Goal: Information Seeking & Learning: Learn about a topic

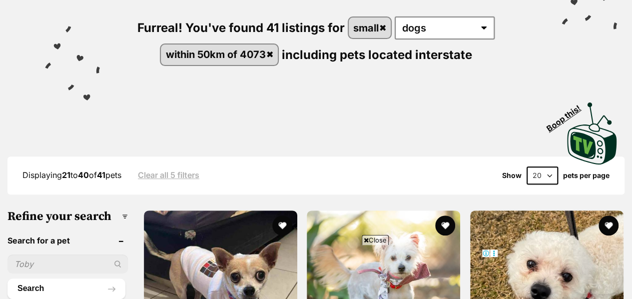
click at [542, 185] on div "Displaying 21 to 40 of 41 pets Clear all 5 filters Show 20 40 60 pets per page" at bounding box center [315, 175] width 617 height 38
click at [549, 179] on select "20 40 60" at bounding box center [541, 175] width 31 height 18
select select "40"
click at [526, 166] on select "20 40 60" at bounding box center [541, 175] width 31 height 18
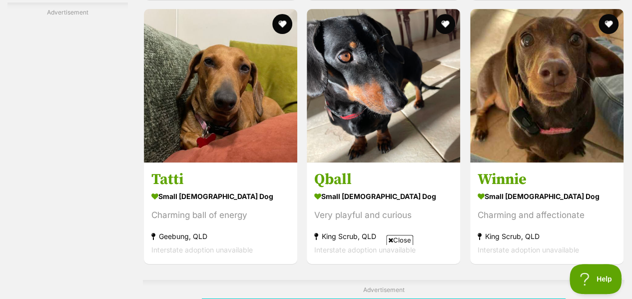
scroll to position [3953, 0]
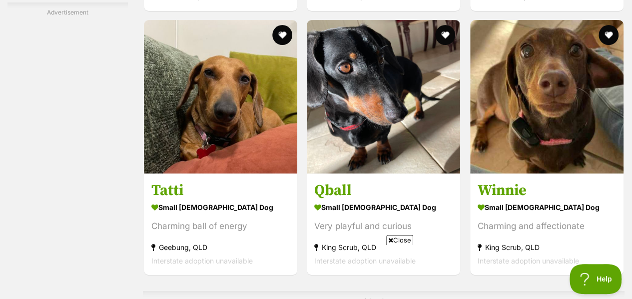
drag, startPoint x: 545, startPoint y: 155, endPoint x: 575, endPoint y: 157, distance: 30.0
click at [575, 157] on img at bounding box center [546, 96] width 153 height 153
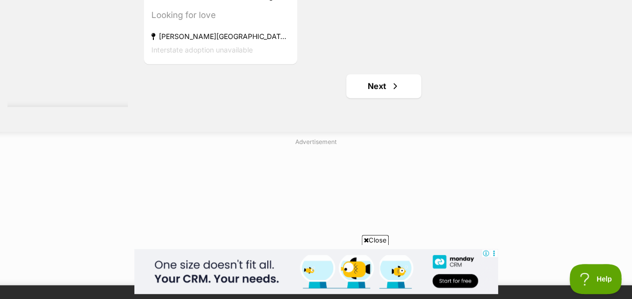
scroll to position [4526, 0]
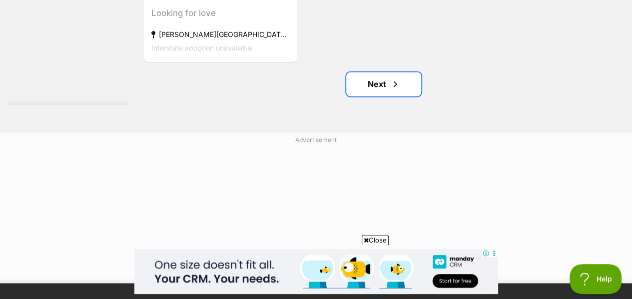
click at [395, 79] on span "Next page" at bounding box center [395, 84] width 10 height 12
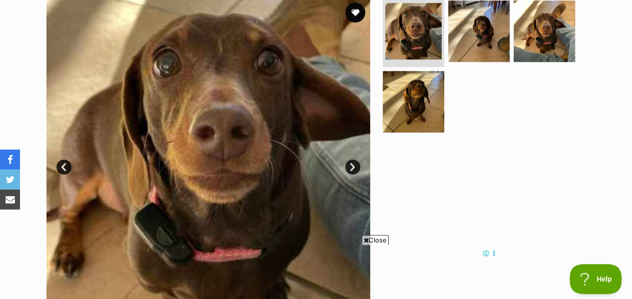
scroll to position [208, 0]
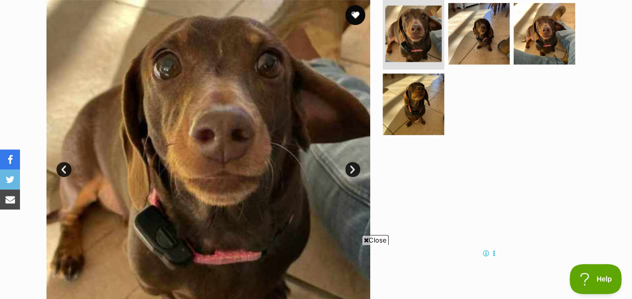
click at [473, 59] on img at bounding box center [478, 33] width 61 height 61
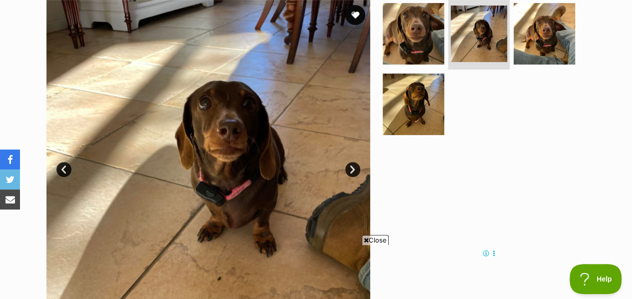
click at [402, 103] on img at bounding box center [413, 103] width 61 height 61
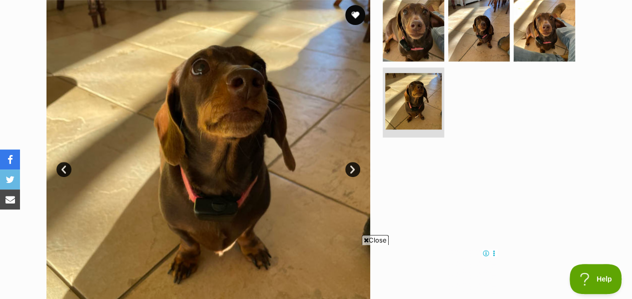
click at [523, 55] on img at bounding box center [543, 30] width 61 height 61
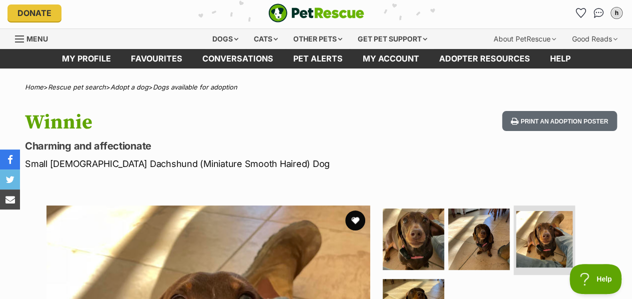
scroll to position [0, 0]
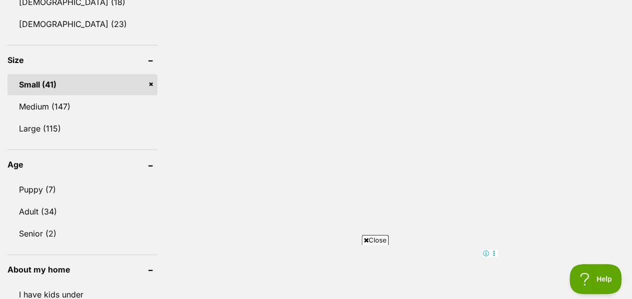
scroll to position [788, 0]
